Goal: Task Accomplishment & Management: Use online tool/utility

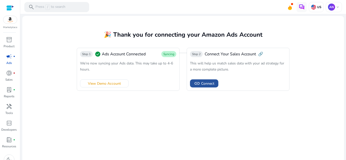
click at [203, 82] on span "Connect" at bounding box center [207, 83] width 13 height 5
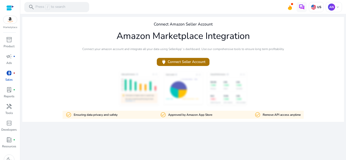
click at [193, 64] on span "power Connect Seller Account" at bounding box center [183, 62] width 45 height 6
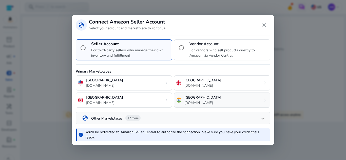
click at [193, 99] on p "[GEOGRAPHIC_DATA]" at bounding box center [202, 97] width 37 height 5
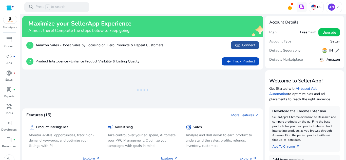
click at [246, 45] on span "link Connect" at bounding box center [245, 45] width 20 height 6
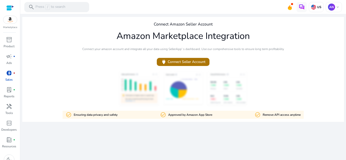
click at [195, 62] on span "power Connect Seller Account" at bounding box center [183, 62] width 45 height 6
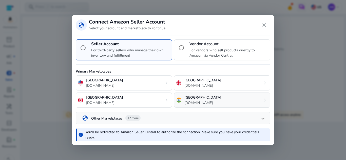
click at [204, 104] on div "India amazon.in chevron_right" at bounding box center [222, 100] width 96 height 15
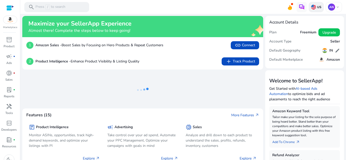
click at [317, 8] on p "US" at bounding box center [318, 7] width 5 height 4
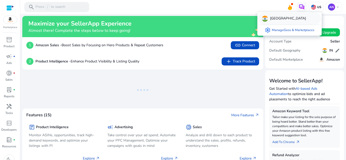
click at [280, 18] on div "[GEOGRAPHIC_DATA]" at bounding box center [289, 19] width 63 height 12
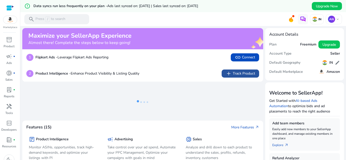
click at [243, 74] on span "add Track Product" at bounding box center [240, 74] width 29 height 6
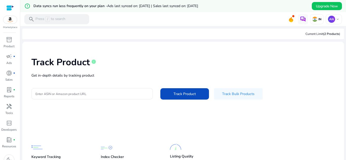
click at [95, 84] on div "Track Product info Get in-depth details by tracking product Enter ASIN or Amazo…" at bounding box center [183, 78] width 314 height 64
click at [93, 94] on input "Enter ASIN or Amazon product URL" at bounding box center [91, 94] width 113 height 6
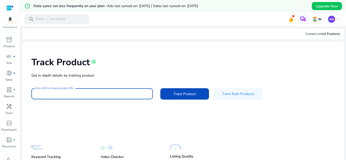
click at [72, 95] on input "Enter ASIN or Amazon product URL" at bounding box center [91, 94] width 113 height 6
paste input "**********"
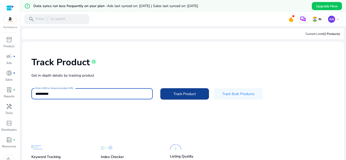
type input "**********"
click at [193, 97] on span at bounding box center [184, 94] width 49 height 12
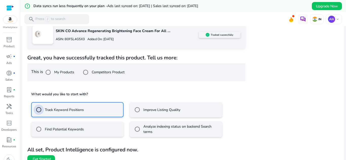
scroll to position [97, 0]
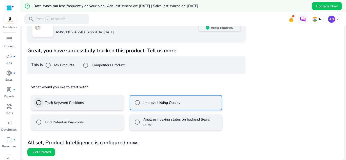
click at [44, 102] on div at bounding box center [39, 103] width 12 height 12
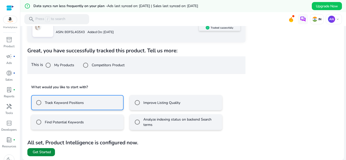
click at [49, 151] on span "Get Started" at bounding box center [42, 152] width 18 height 5
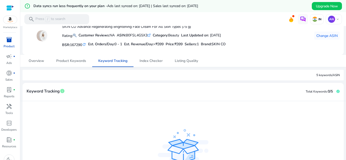
scroll to position [37, 0]
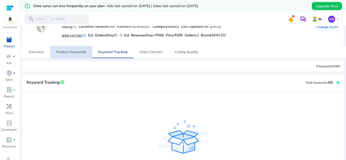
click at [65, 54] on span "Product Keywords" at bounding box center [71, 52] width 30 height 4
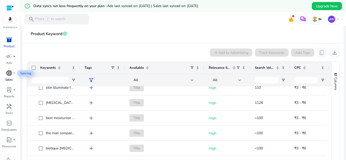
click at [7, 76] on span "donut_small" at bounding box center [9, 73] width 6 height 6
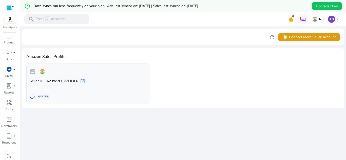
scroll to position [7, 0]
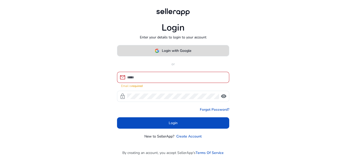
click at [185, 53] on span "Login with Google" at bounding box center [176, 50] width 29 height 5
